Goal: Task Accomplishment & Management: Use online tool/utility

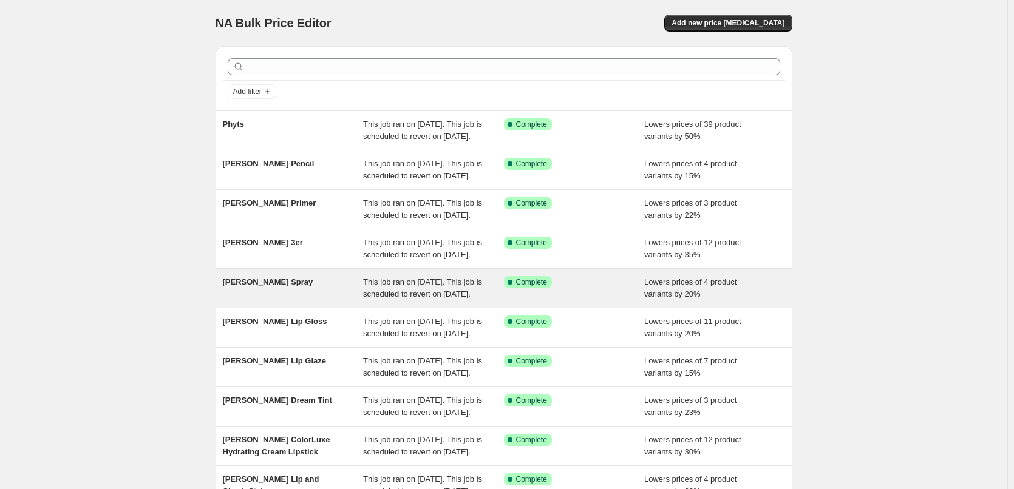
scroll to position [258, 0]
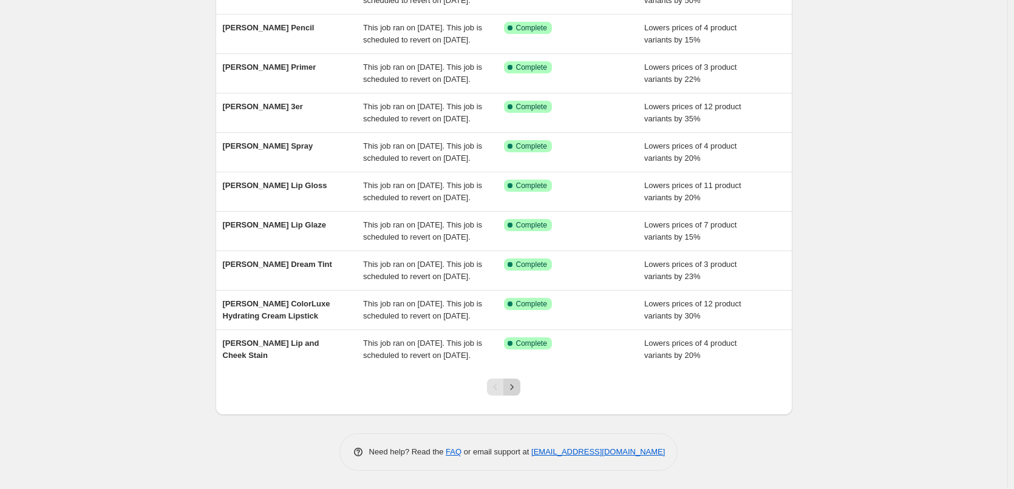
click at [520, 387] on button "Next" at bounding box center [511, 387] width 17 height 17
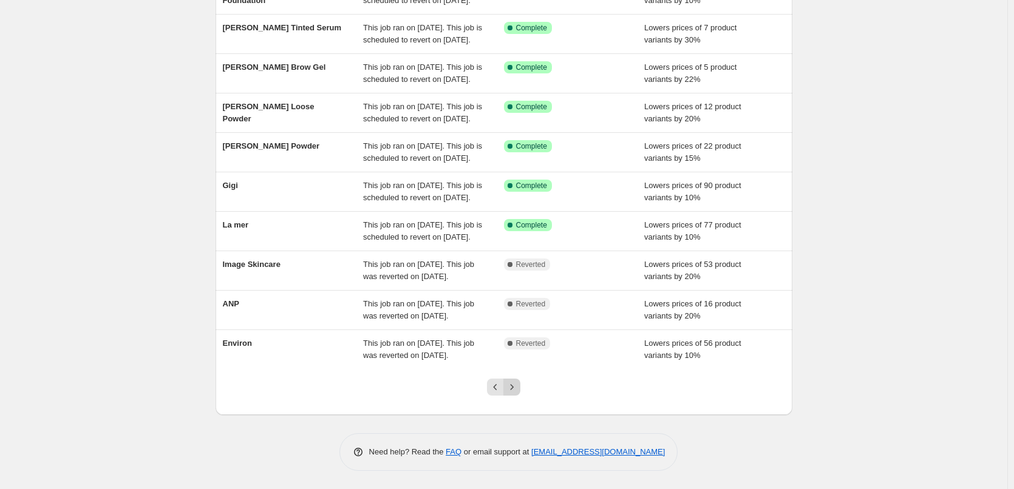
click at [518, 392] on icon "Next" at bounding box center [512, 387] width 12 height 12
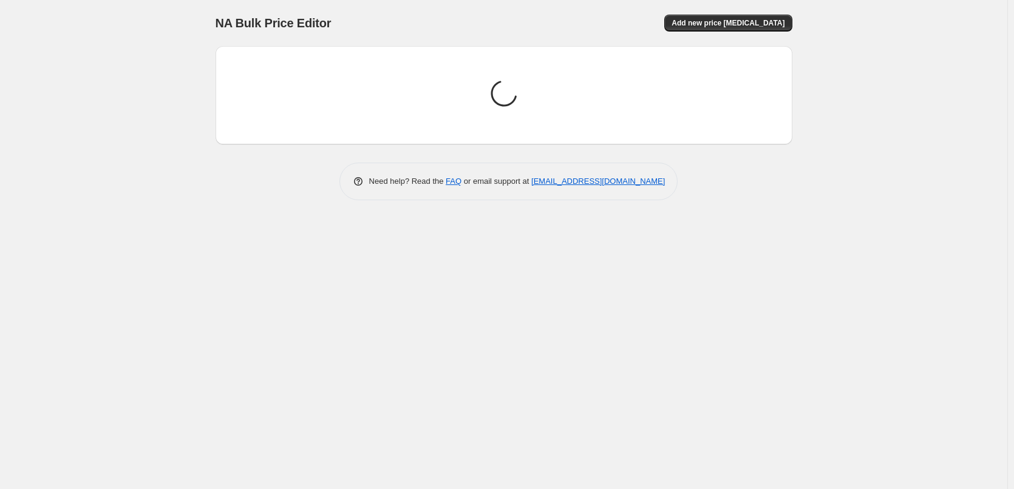
scroll to position [0, 0]
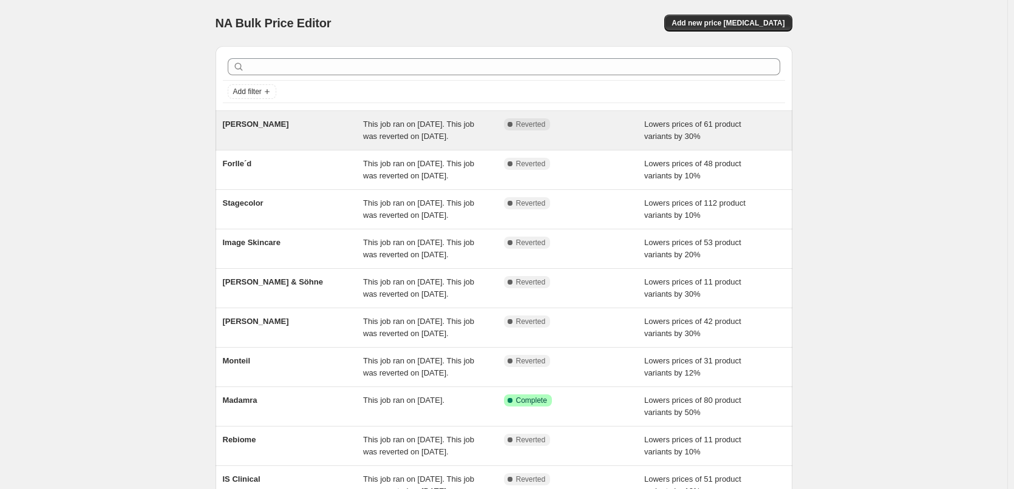
click at [268, 122] on span "[PERSON_NAME]" at bounding box center [256, 124] width 66 height 9
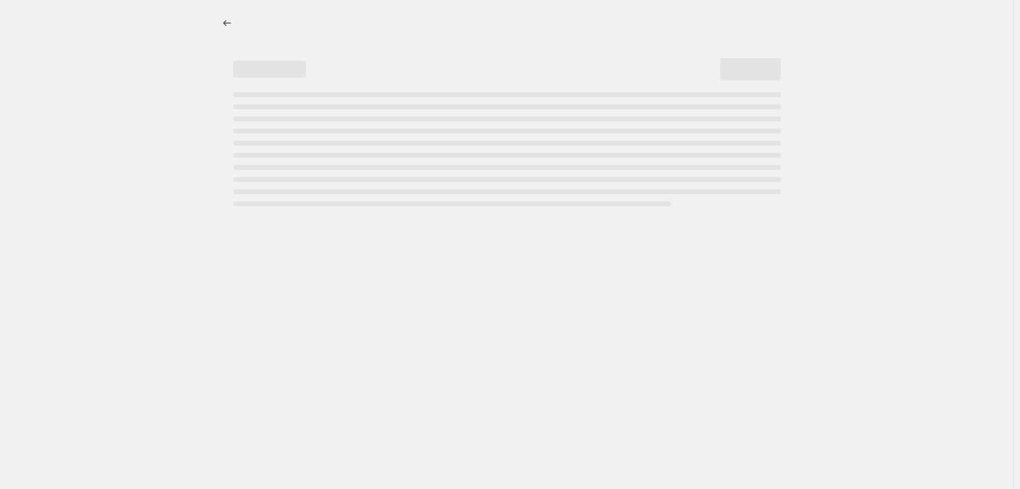
select select "percentage"
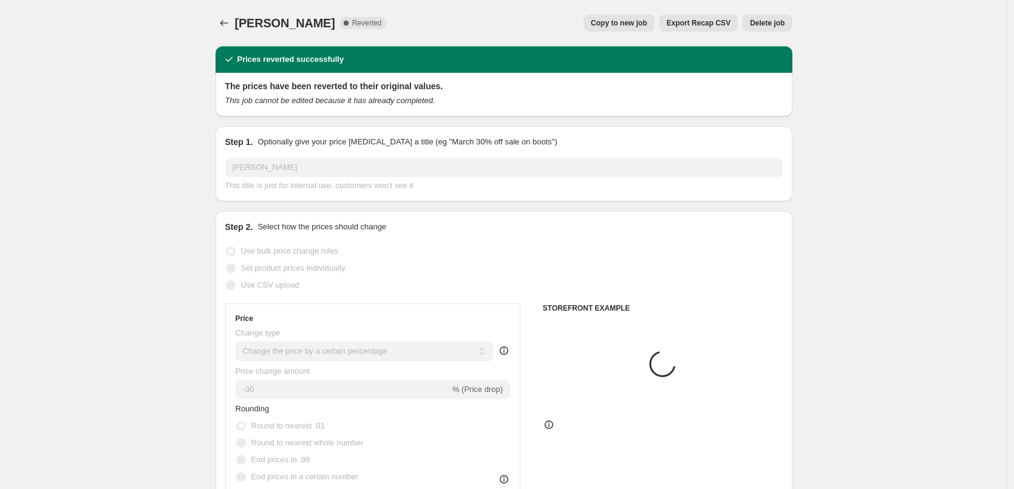
select select "vendor"
click at [647, 24] on span "Copy to new job" at bounding box center [619, 23] width 56 height 10
select select "percentage"
select select "vendor"
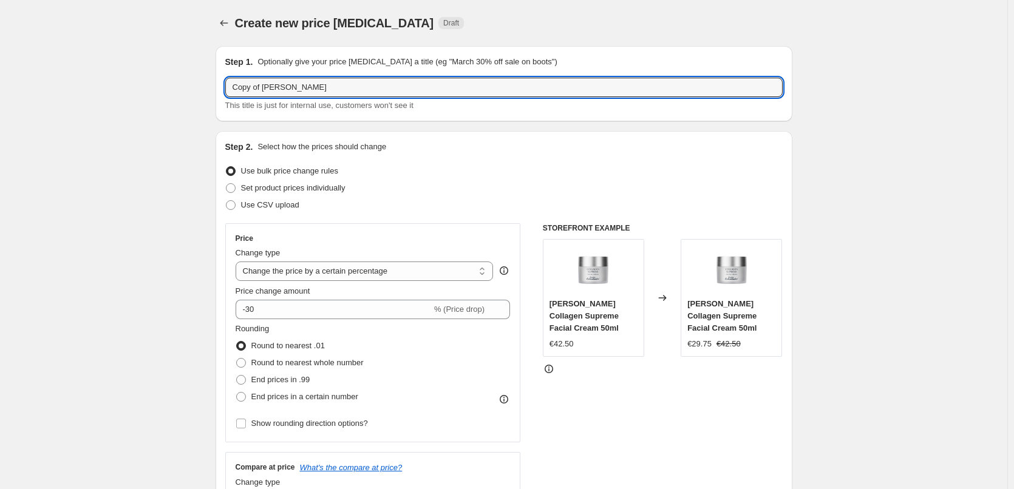
drag, startPoint x: 265, startPoint y: 87, endPoint x: 160, endPoint y: 84, distance: 105.1
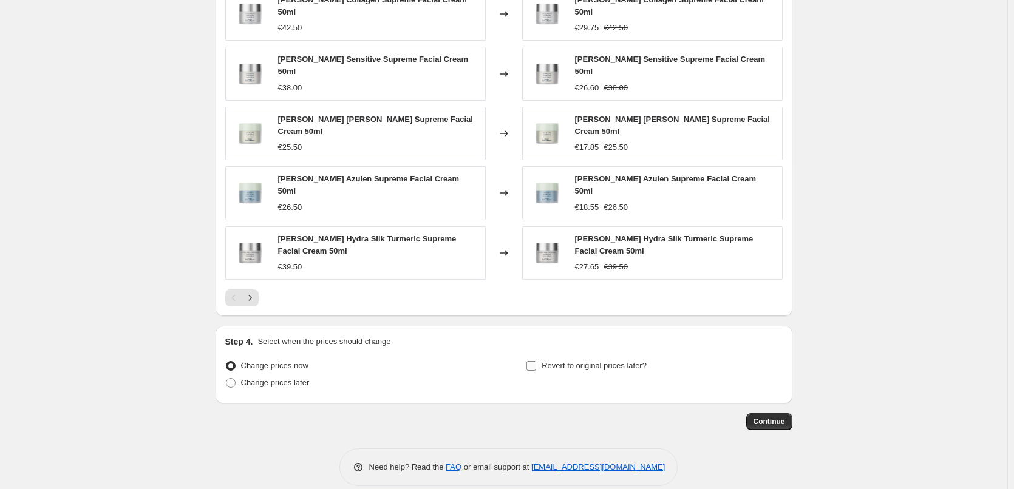
type input "Dr. Eckstein"
click at [600, 361] on span "Revert to original prices later?" at bounding box center [594, 365] width 105 height 9
click at [536, 361] on input "Revert to original prices later?" at bounding box center [532, 366] width 10 height 10
checkbox input "true"
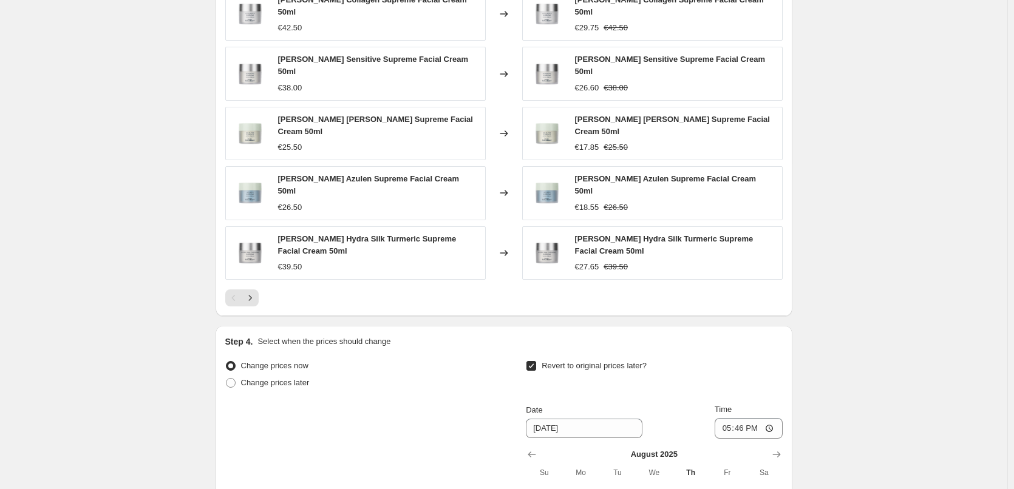
scroll to position [1093, 0]
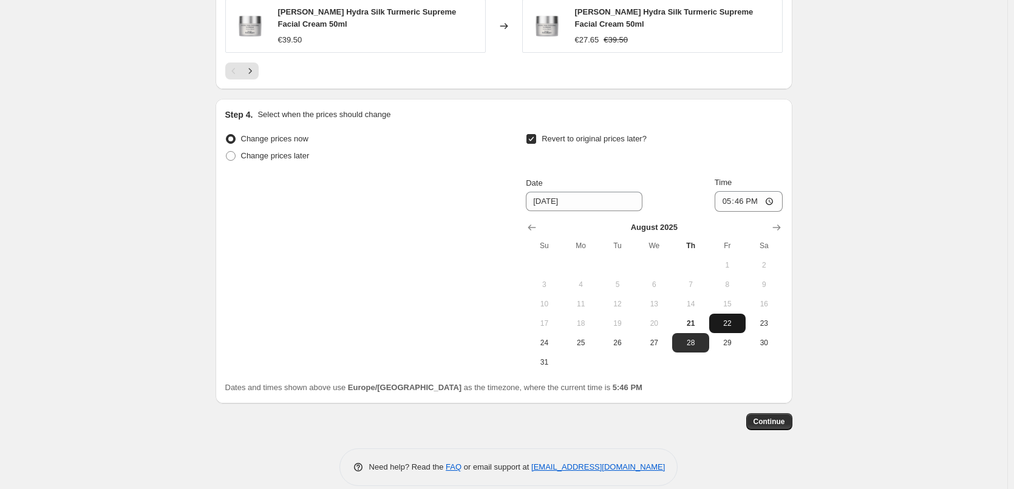
click at [721, 319] on span "22" at bounding box center [727, 324] width 27 height 10
type input "8/22/2025"
click at [730, 191] on input "17:46" at bounding box center [749, 201] width 68 height 21
type input "03:00"
click at [767, 414] on button "Continue" at bounding box center [769, 422] width 46 height 17
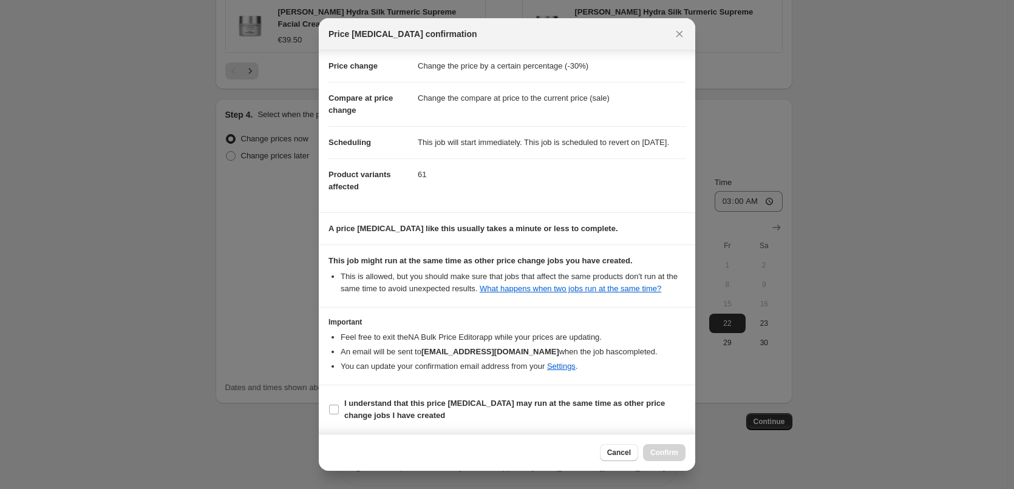
scroll to position [34, 0]
click at [353, 409] on span "I understand that this price change job may run at the same time as other price…" at bounding box center [514, 410] width 341 height 24
click at [339, 409] on input "I understand that this price change job may run at the same time as other price…" at bounding box center [334, 410] width 10 height 10
checkbox input "true"
click at [683, 448] on button "Confirm" at bounding box center [664, 453] width 43 height 17
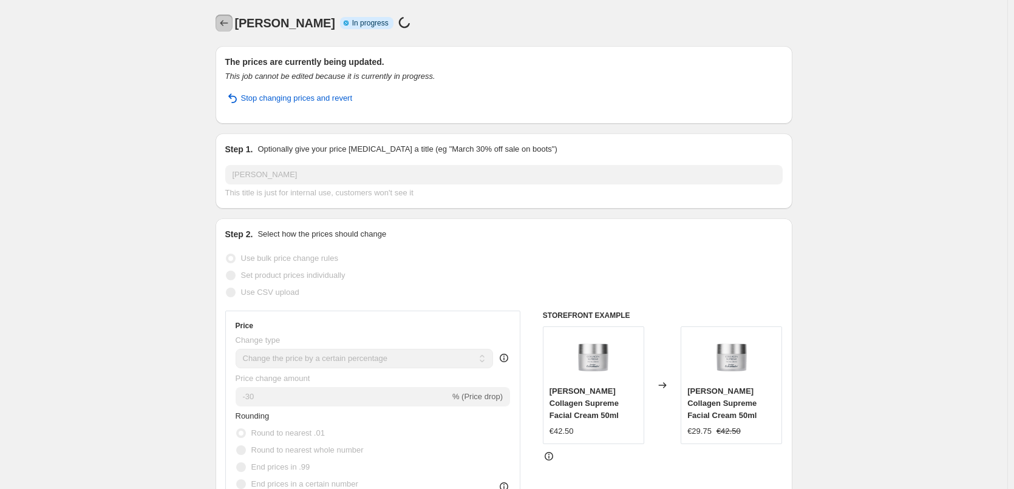
click at [229, 20] on icon "Price change jobs" at bounding box center [224, 23] width 12 height 12
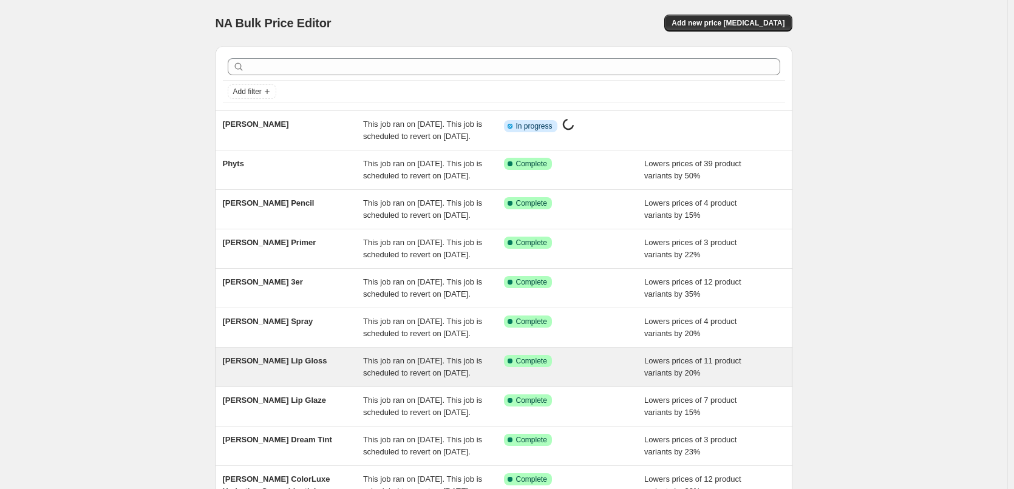
scroll to position [258, 0]
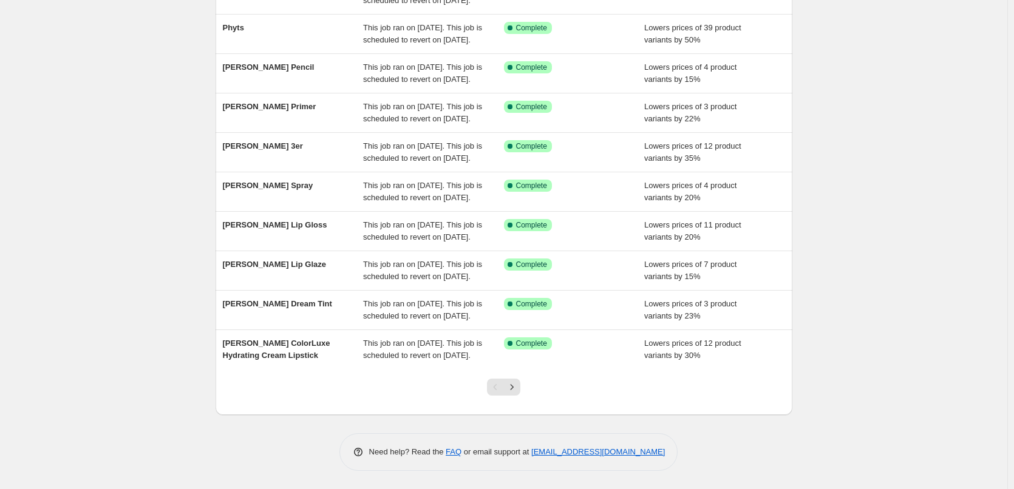
click at [524, 395] on div at bounding box center [503, 392] width 49 height 46
click at [518, 392] on icon "Next" at bounding box center [512, 387] width 12 height 12
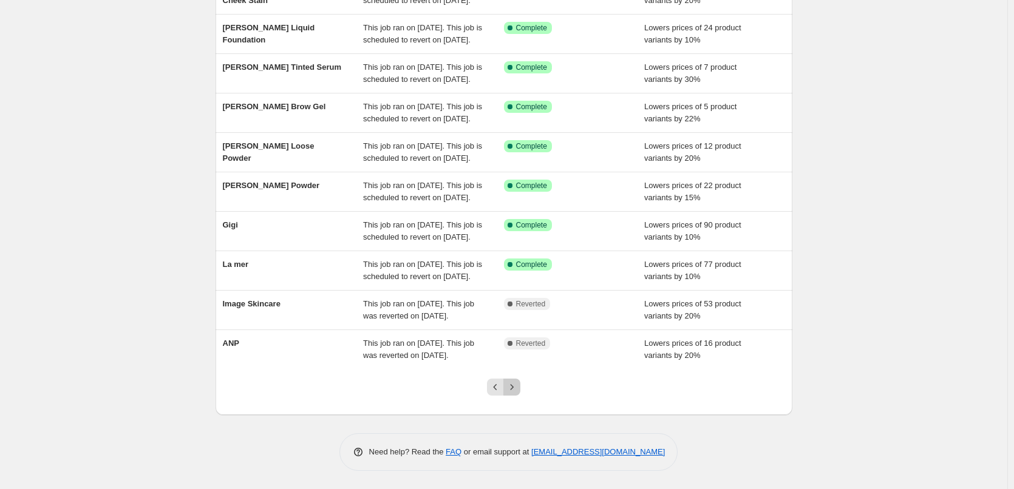
click at [518, 392] on icon "Next" at bounding box center [512, 387] width 12 height 12
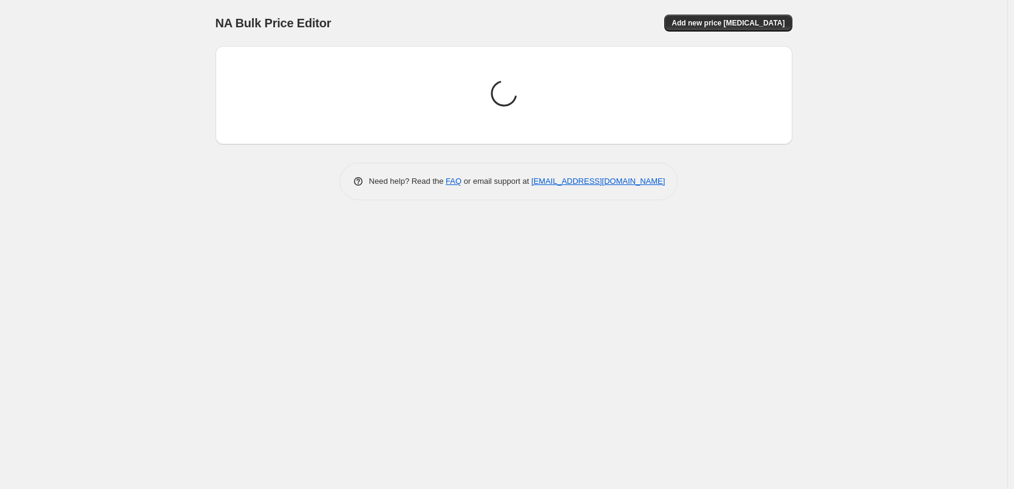
scroll to position [0, 0]
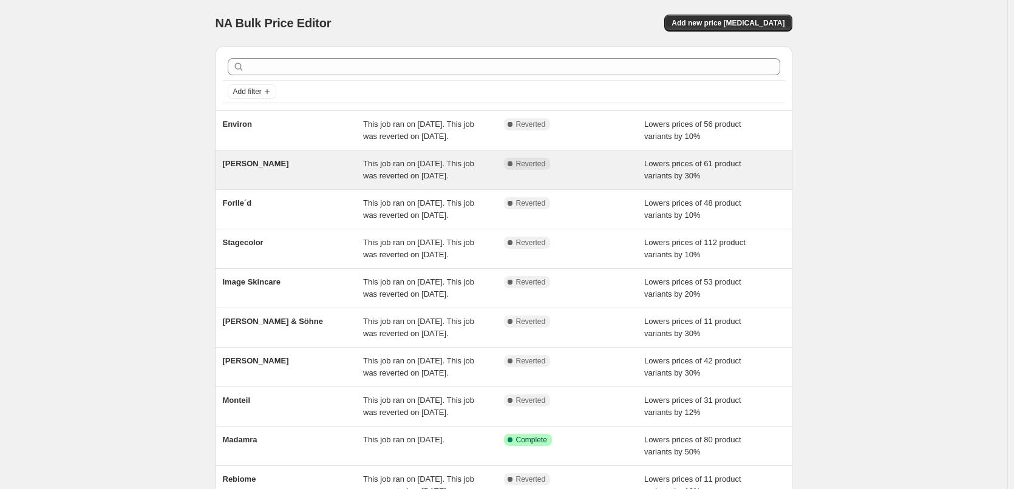
click at [256, 182] on div "Dr. Eckstein" at bounding box center [293, 170] width 141 height 24
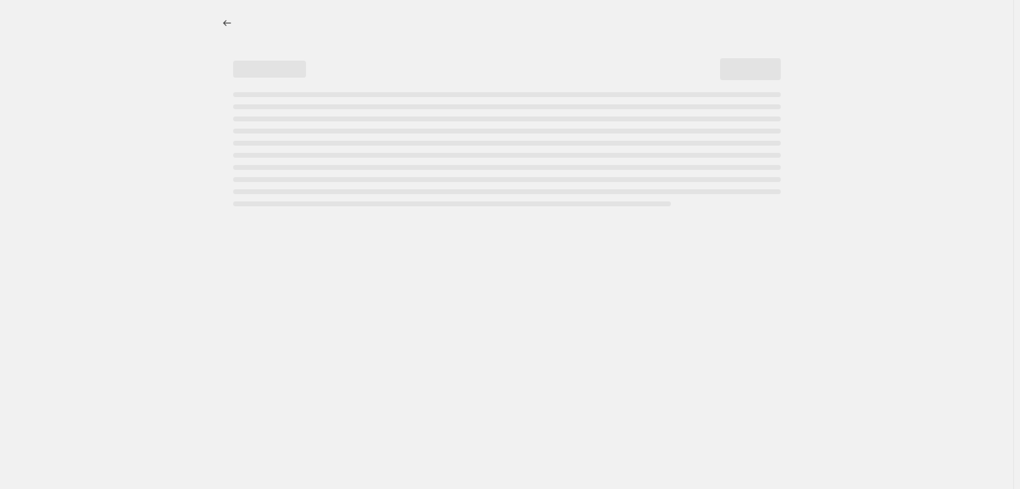
select select "percentage"
select select "vendor"
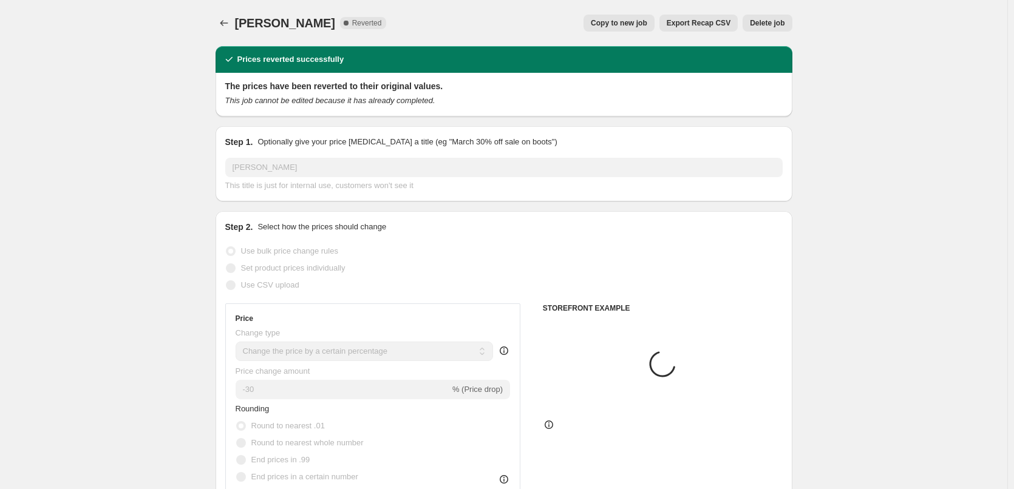
click at [773, 24] on span "Delete job" at bounding box center [767, 23] width 35 height 10
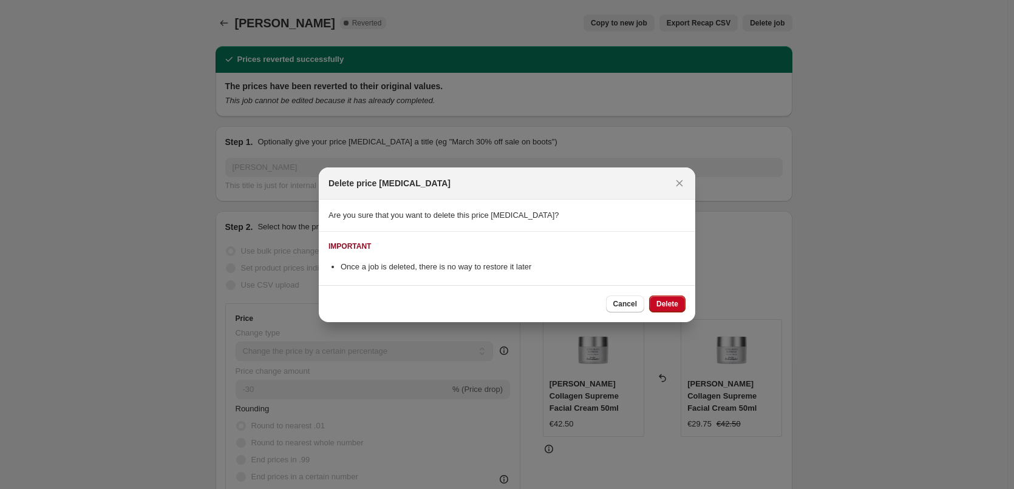
click at [660, 304] on span "Delete" at bounding box center [668, 304] width 22 height 10
